Goal: Navigation & Orientation: Find specific page/section

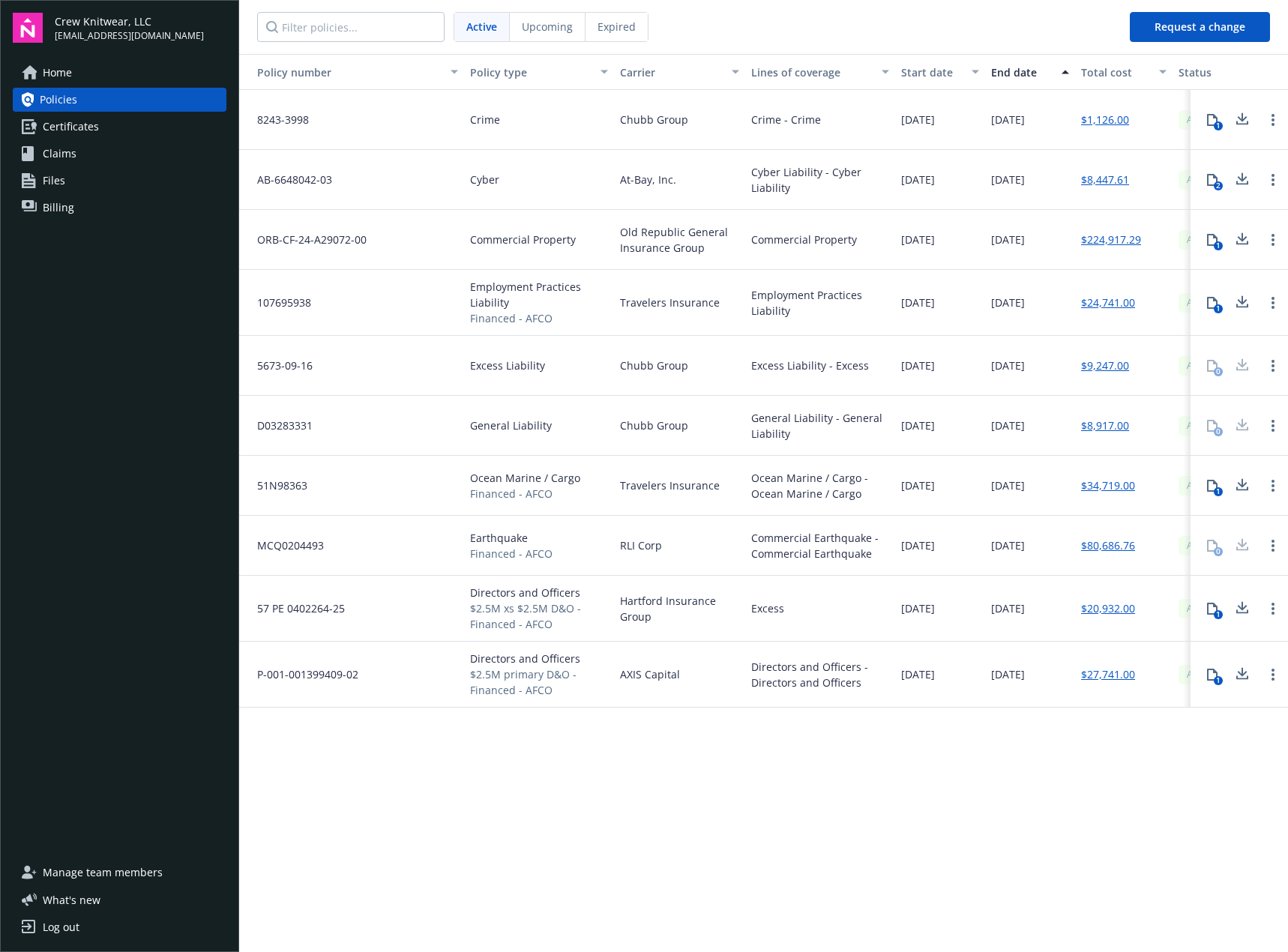
click at [67, 203] on span "Billing" at bounding box center [59, 208] width 32 height 24
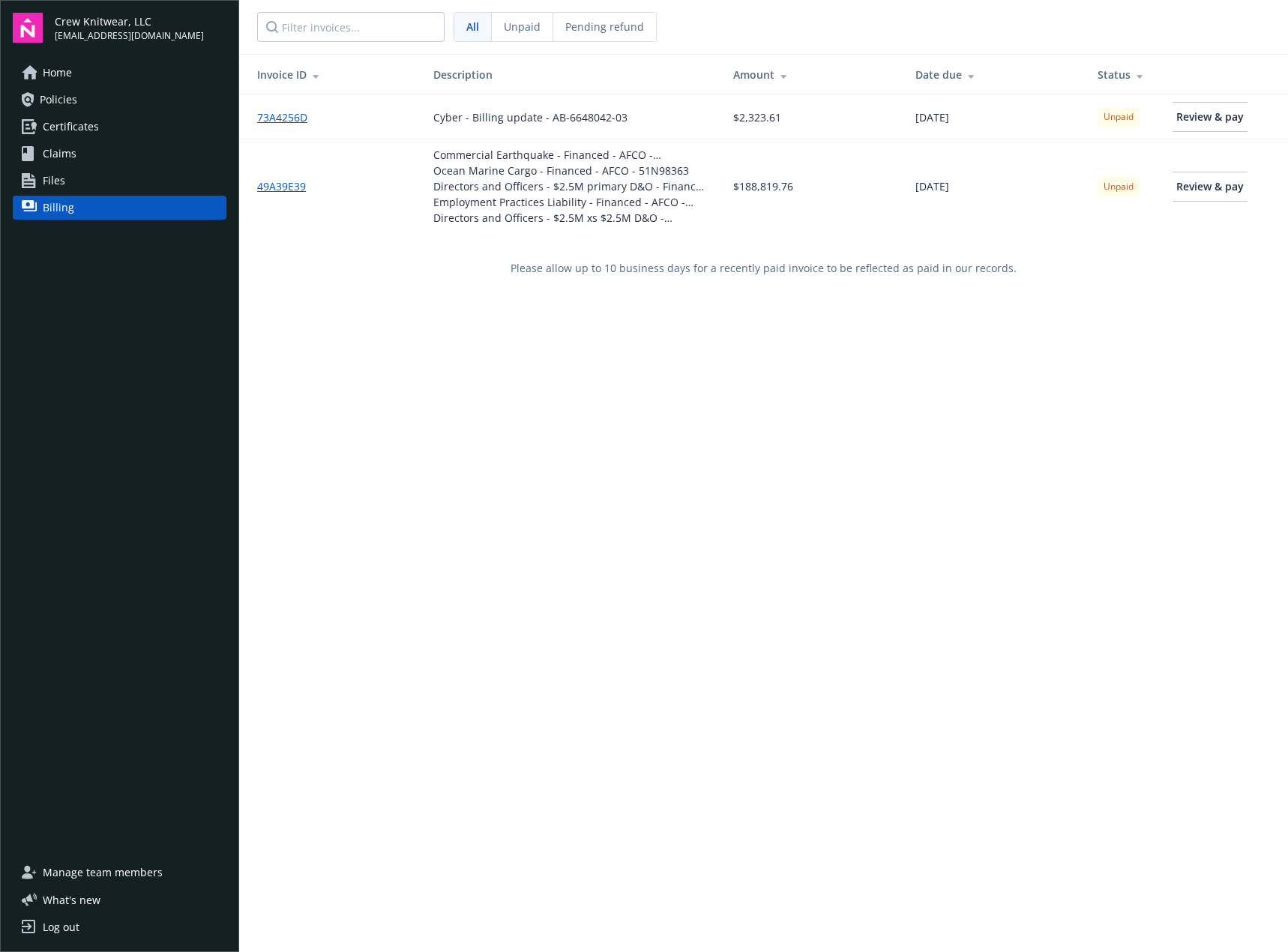
click at [73, 72] on link "Home" at bounding box center [119, 73] width 214 height 24
